Goal: Task Accomplishment & Management: Complete application form

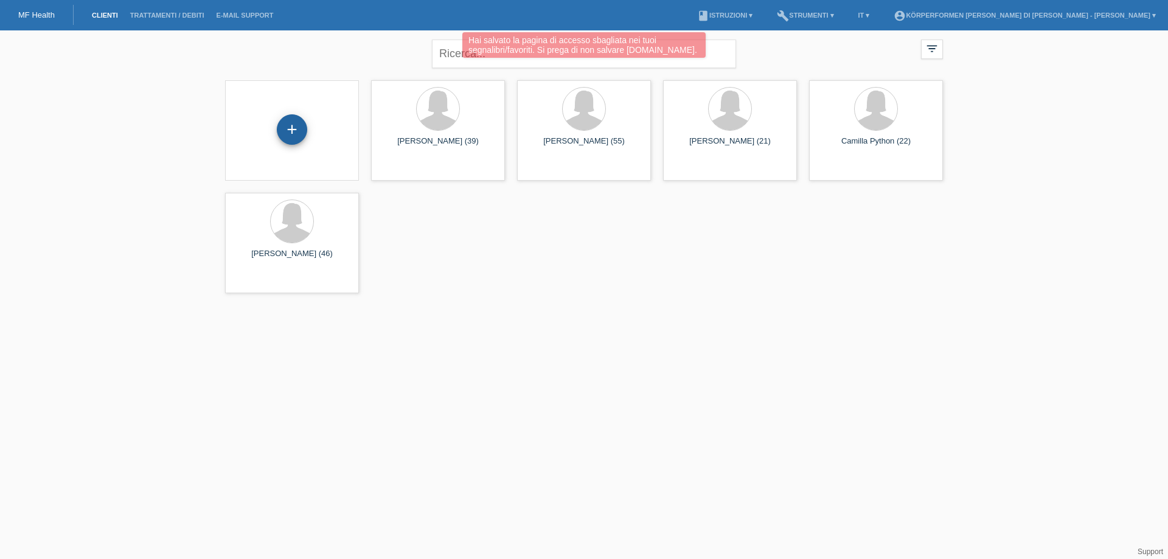
click at [294, 130] on div "+" at bounding box center [292, 129] width 30 height 30
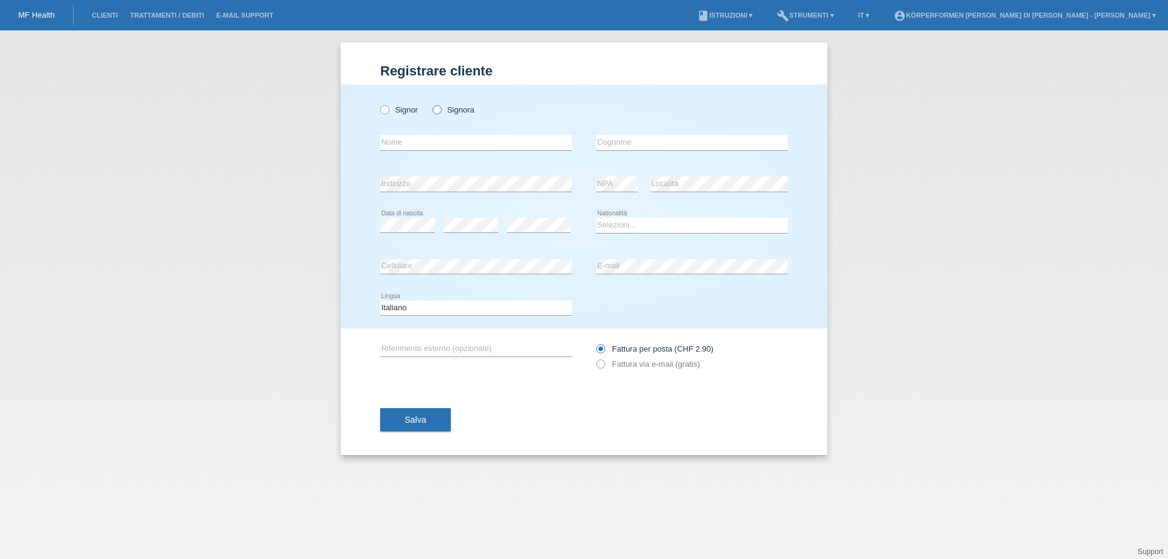
click at [432, 112] on input "Signora" at bounding box center [436, 109] width 8 height 8
radio input "true"
click at [432, 138] on input "text" at bounding box center [476, 142] width 192 height 15
drag, startPoint x: 356, startPoint y: 147, endPoint x: 345, endPoint y: 148, distance: 11.6
click at [345, 148] on div "Signor Signora Gatti error Nome C" at bounding box center [584, 207] width 486 height 244
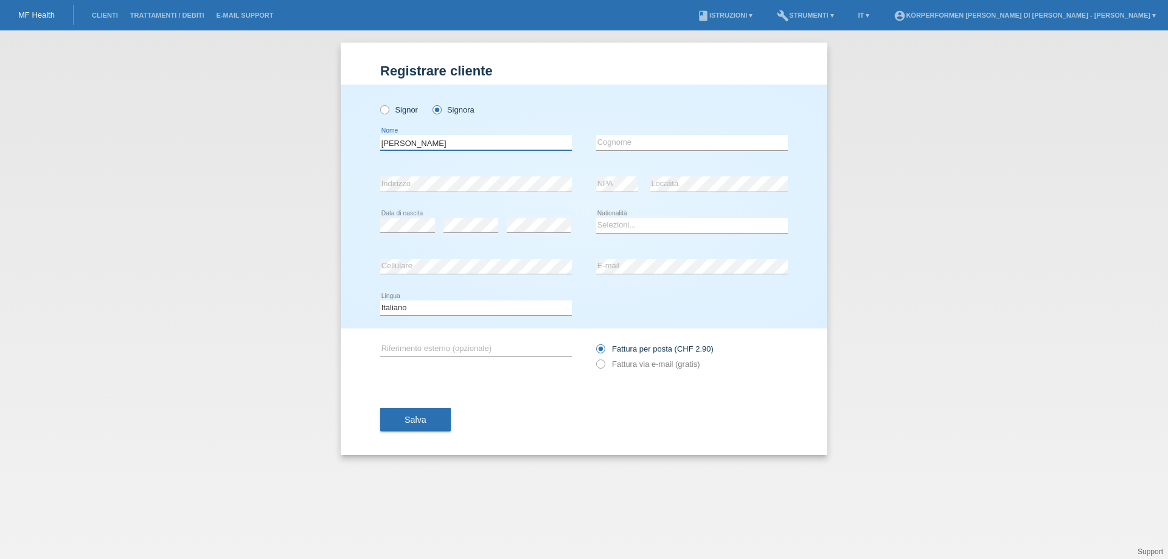
type input "[PERSON_NAME]"
type input "Gatti"
click at [640, 227] on select "Selezioni... Svizzera Austria Germania Liechtenstein ------------ Afghanistan A…" at bounding box center [692, 225] width 192 height 15
select select "CH"
click at [596, 218] on select "Selezioni... Svizzera Austria Germania Liechtenstein ------------ Afghanistan A…" at bounding box center [692, 225] width 192 height 15
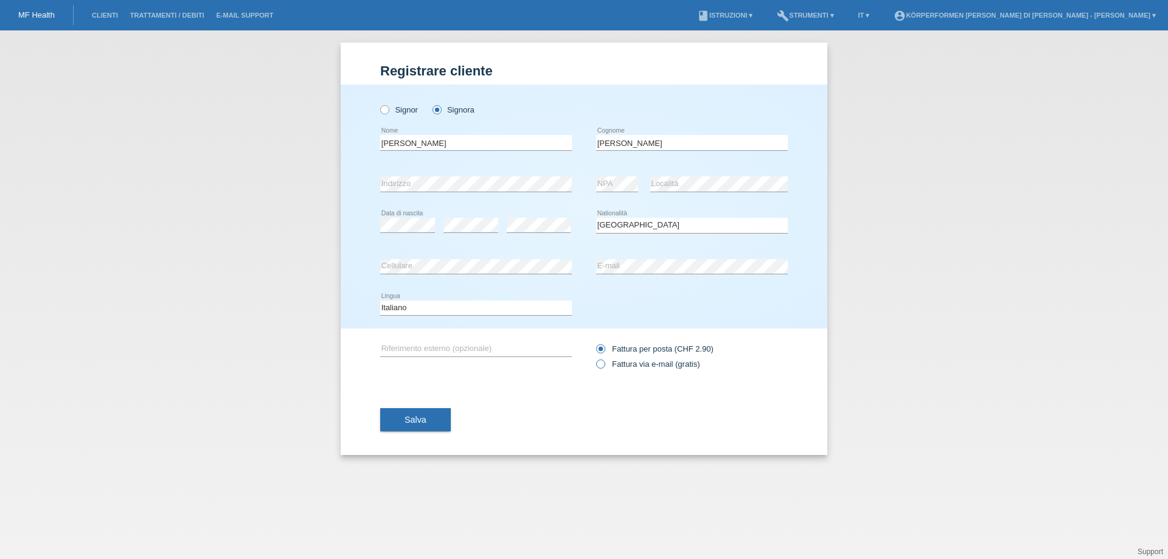
click at [594, 358] on icon at bounding box center [594, 358] width 0 height 0
click at [601, 363] on input "Fattura via e-mail (gratis)" at bounding box center [600, 366] width 8 height 15
radio input "true"
click at [422, 423] on span "Salva" at bounding box center [415, 420] width 22 height 10
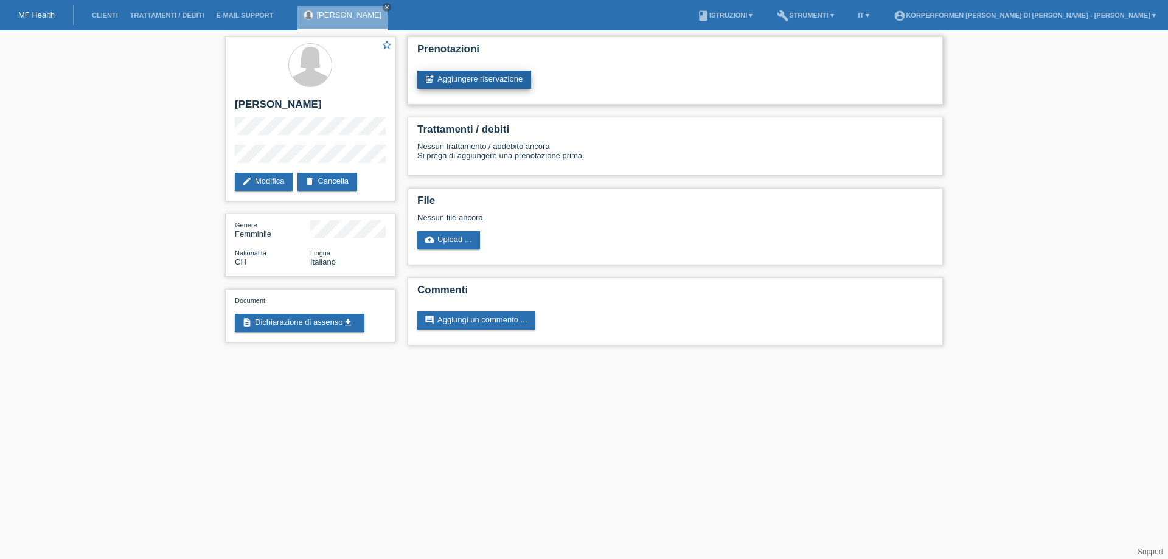
click at [477, 80] on link "post_add Aggiungere riservazione" at bounding box center [474, 80] width 114 height 18
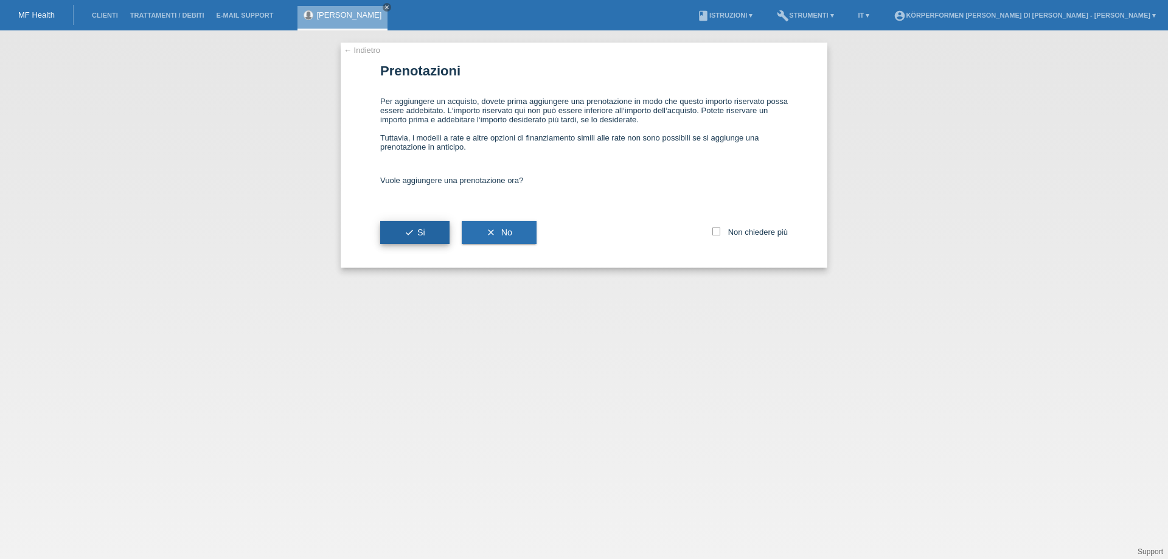
click at [413, 236] on icon "check" at bounding box center [409, 232] width 10 height 10
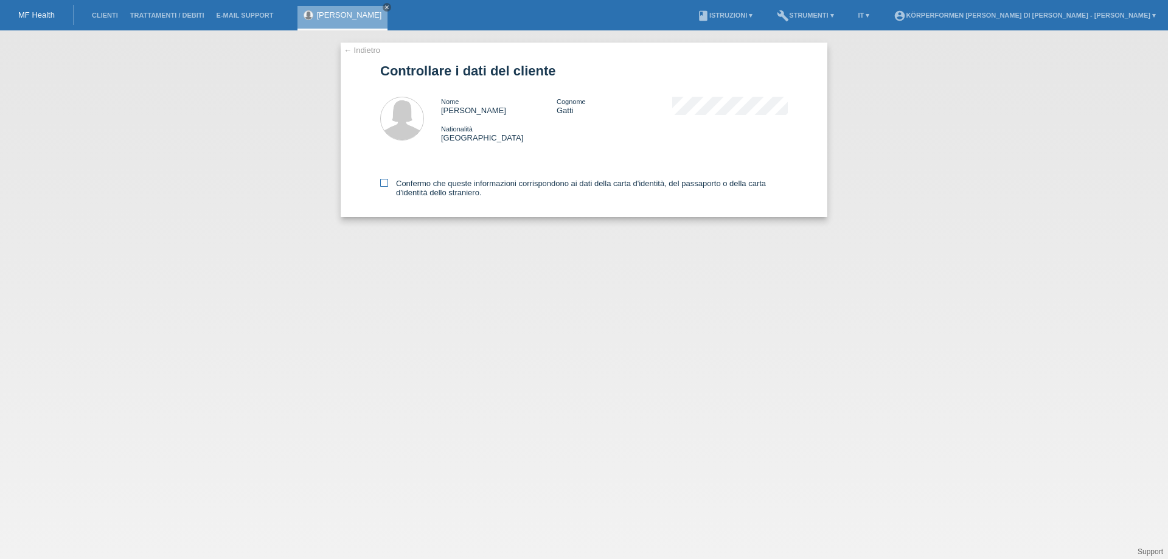
click at [385, 182] on icon at bounding box center [384, 183] width 8 height 8
click at [385, 182] on input "Confermo che queste informazioni corrispondono ai dati della carta d'identità, …" at bounding box center [384, 183] width 8 height 8
checkbox input "true"
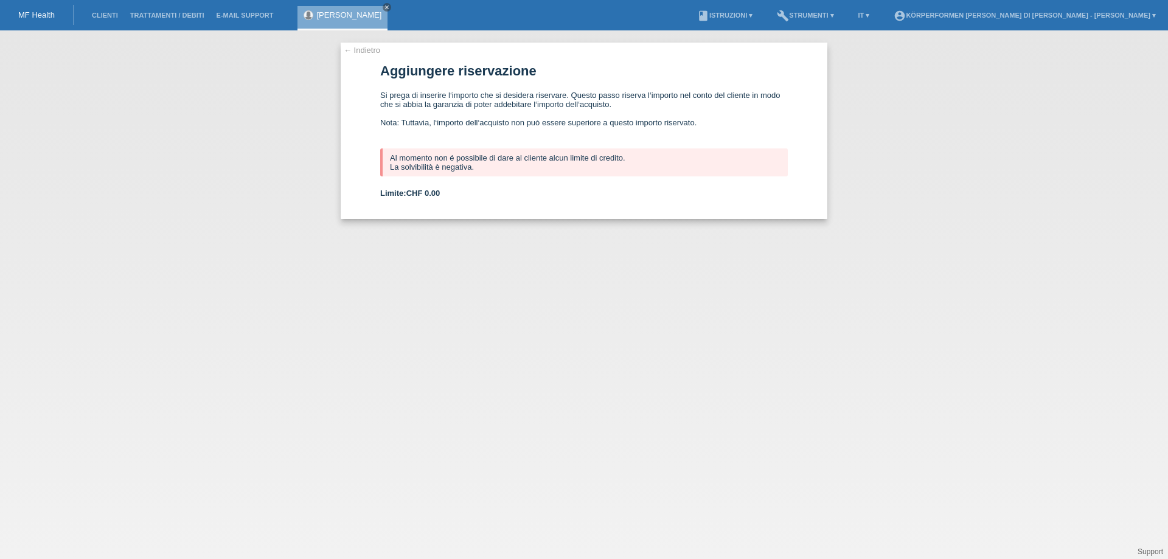
click at [351, 54] on link "← Indietro" at bounding box center [362, 50] width 36 height 9
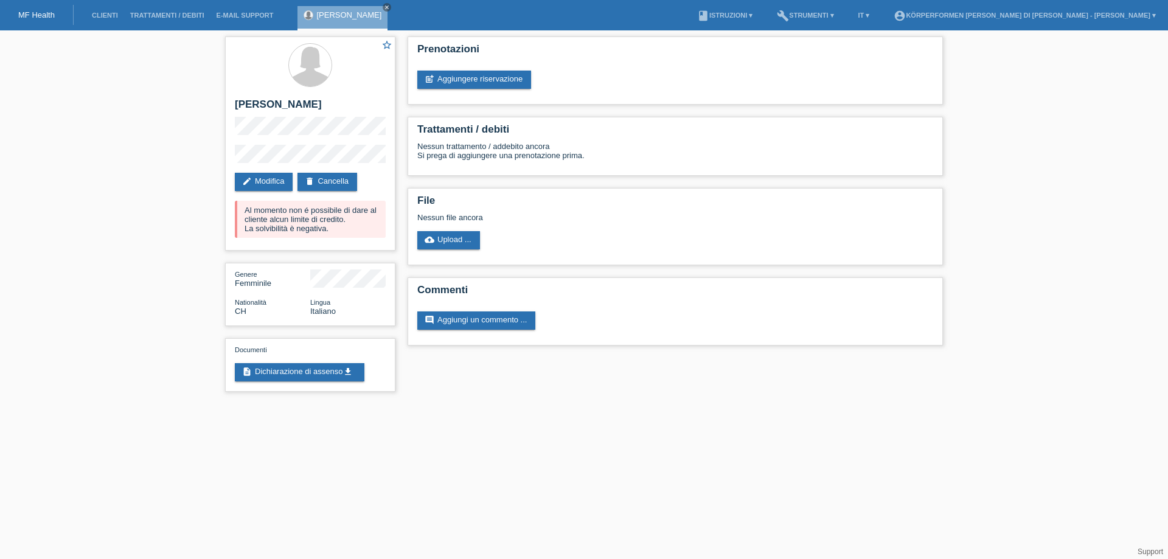
click at [384, 8] on icon "close" at bounding box center [387, 7] width 6 height 6
